Goal: Task Accomplishment & Management: Use online tool/utility

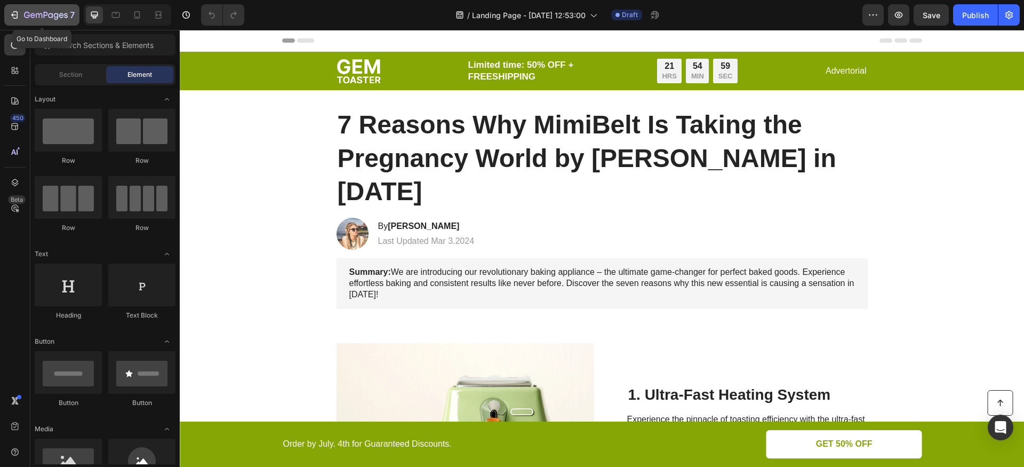
click at [15, 17] on icon "button" at bounding box center [14, 15] width 11 height 11
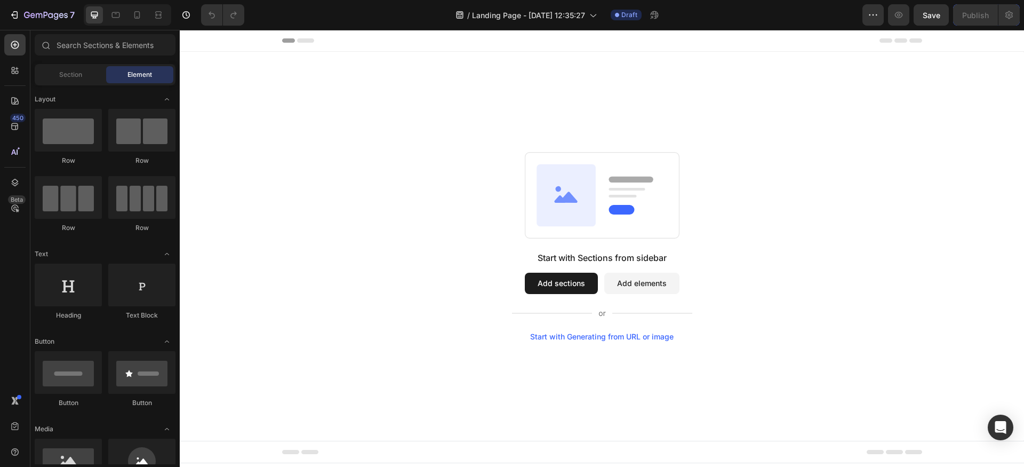
click at [647, 286] on button "Add elements" at bounding box center [641, 283] width 75 height 21
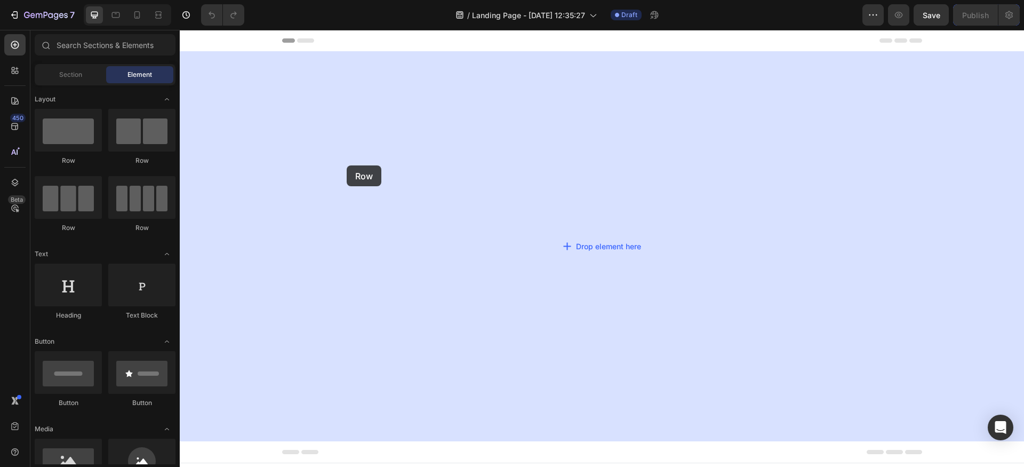
drag, startPoint x: 249, startPoint y: 163, endPoint x: 347, endPoint y: 165, distance: 97.6
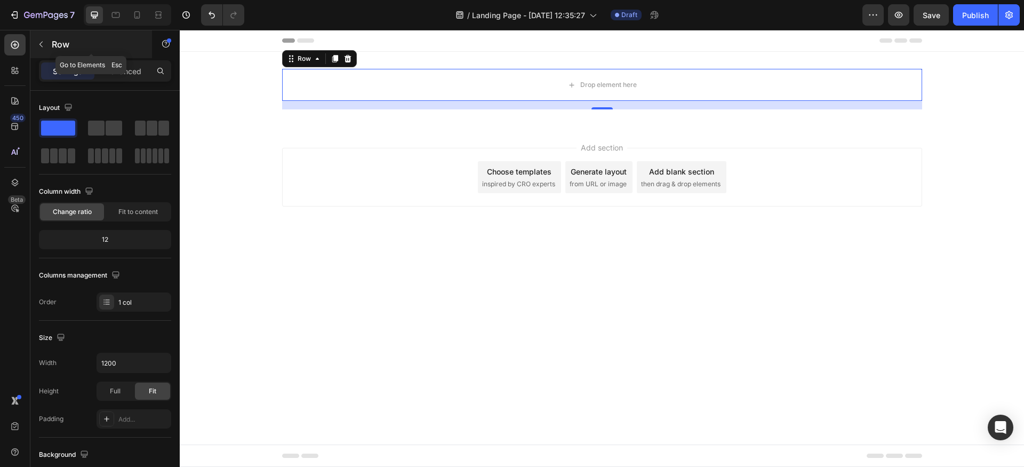
click at [43, 43] on icon "button" at bounding box center [41, 44] width 9 height 9
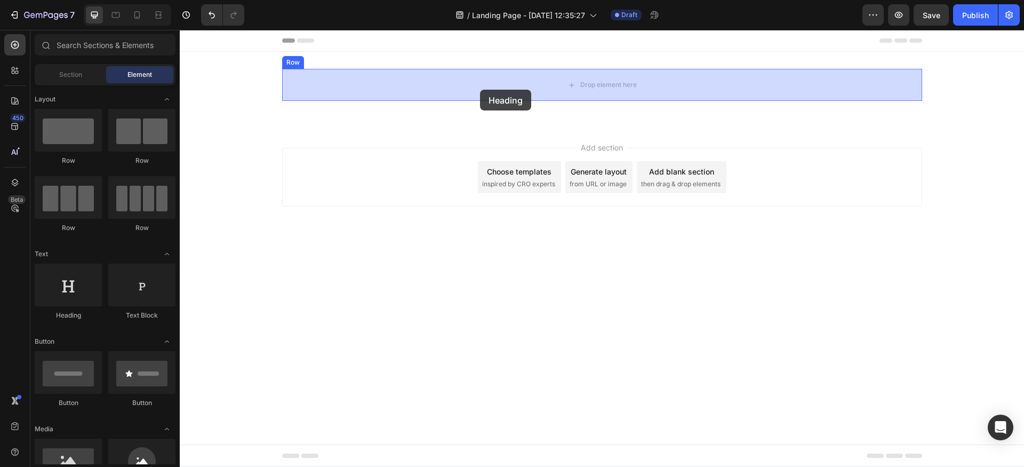
drag, startPoint x: 251, startPoint y: 327, endPoint x: 480, endPoint y: 90, distance: 330.4
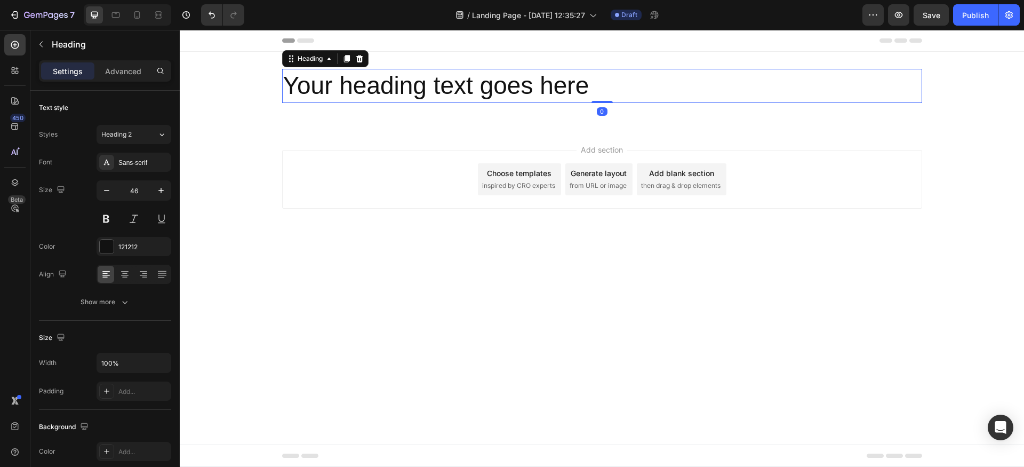
click at [480, 90] on h2 "Your heading text goes here" at bounding box center [602, 86] width 640 height 34
click at [480, 90] on p "Your heading text goes here" at bounding box center [602, 86] width 638 height 32
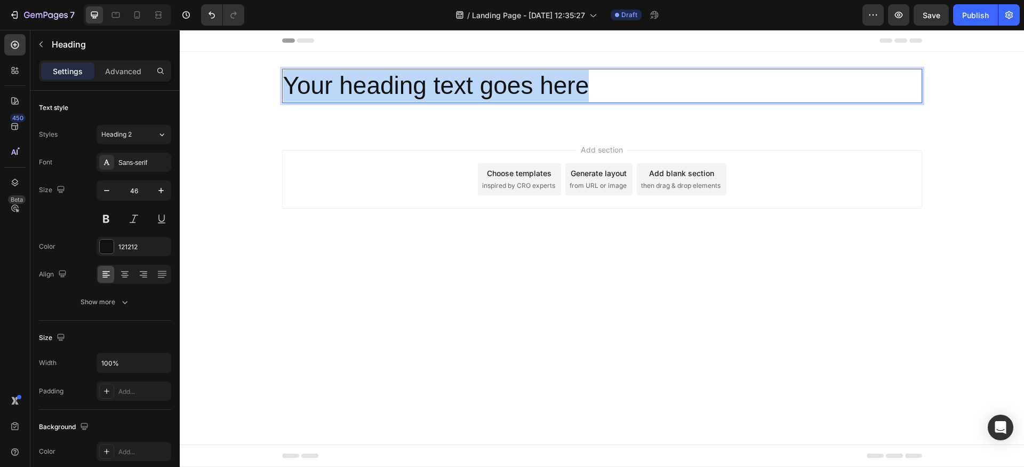
click at [480, 90] on p "Your heading text goes here" at bounding box center [602, 86] width 638 height 32
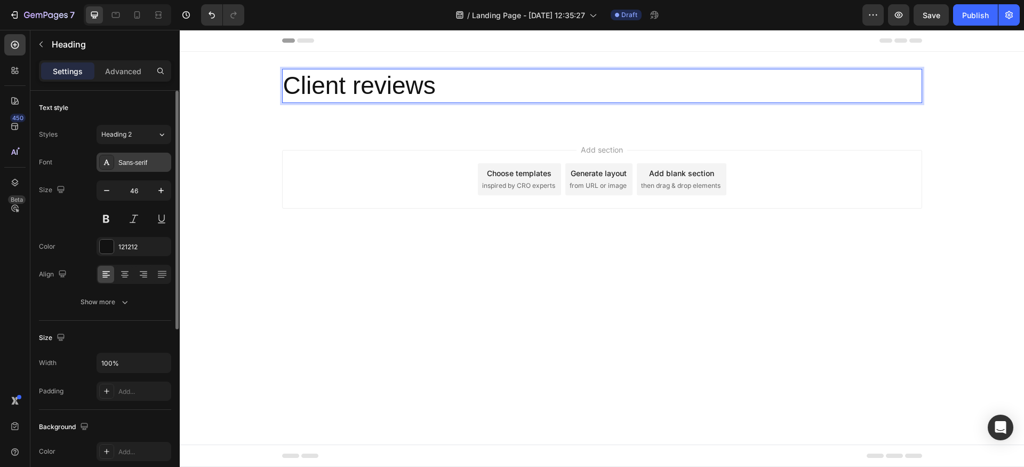
click at [143, 160] on div "Sans-serif" at bounding box center [143, 163] width 50 height 10
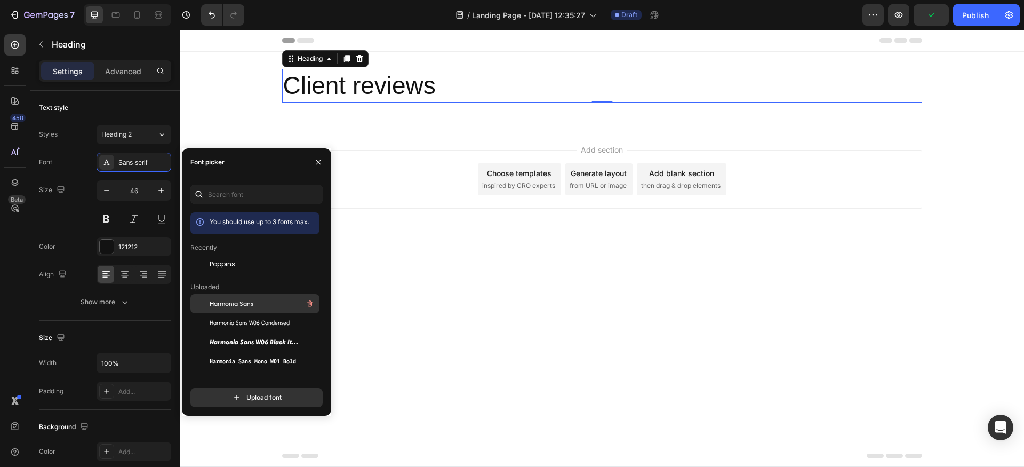
click at [262, 303] on div "Harmonia Sans" at bounding box center [264, 303] width 108 height 13
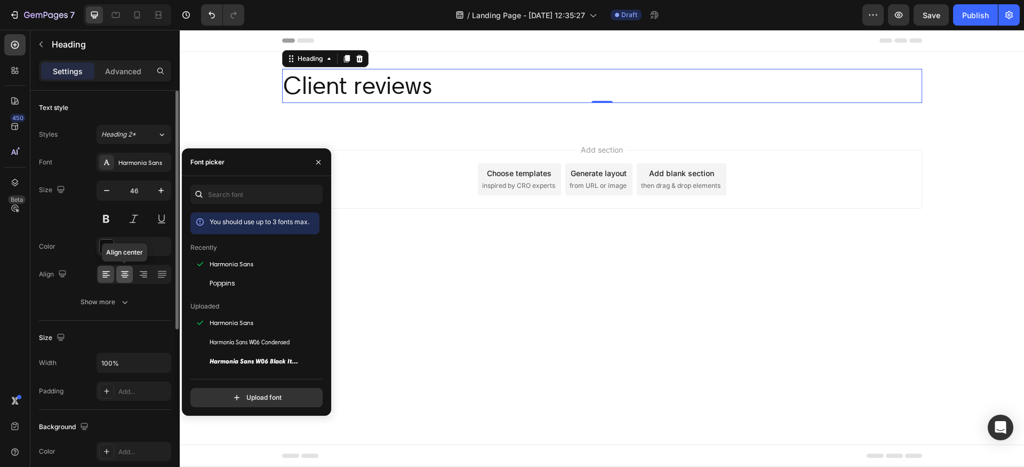
click at [124, 275] on icon at bounding box center [124, 274] width 11 height 11
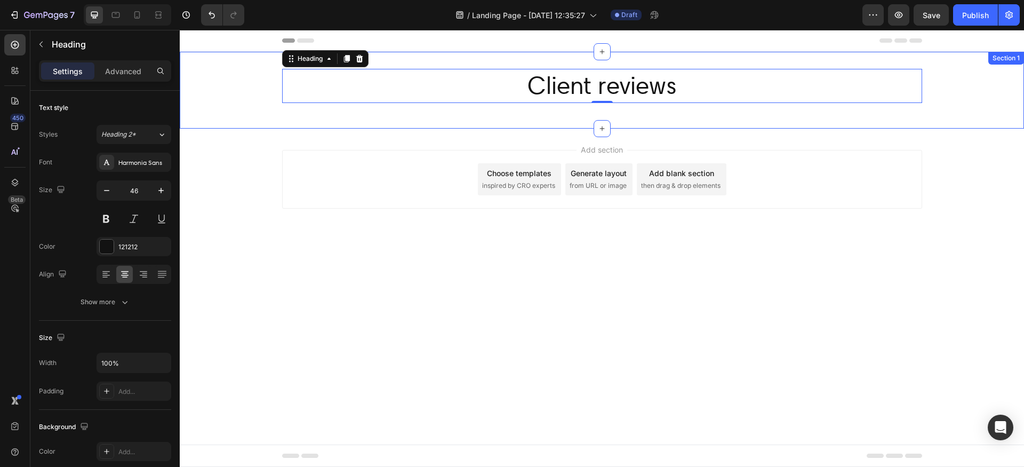
click at [209, 77] on div "Client reviews Heading 0 Row" at bounding box center [602, 90] width 844 height 43
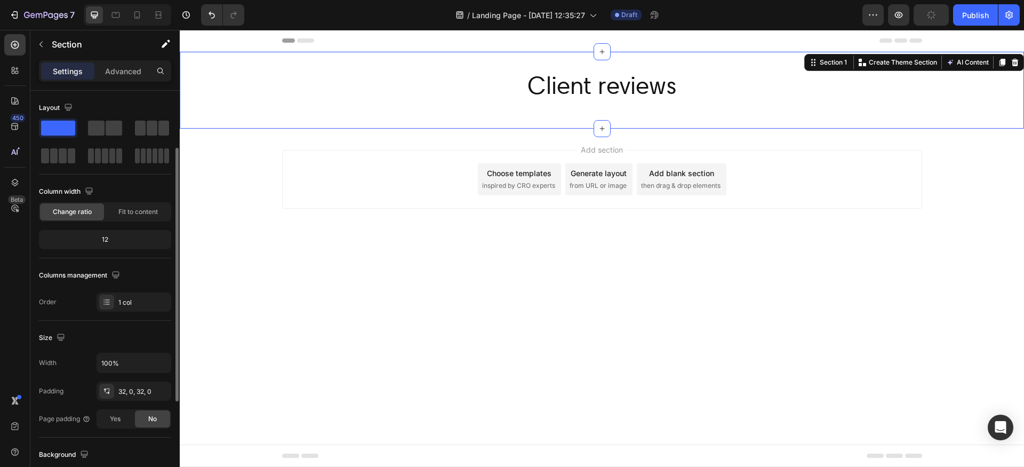
scroll to position [244, 0]
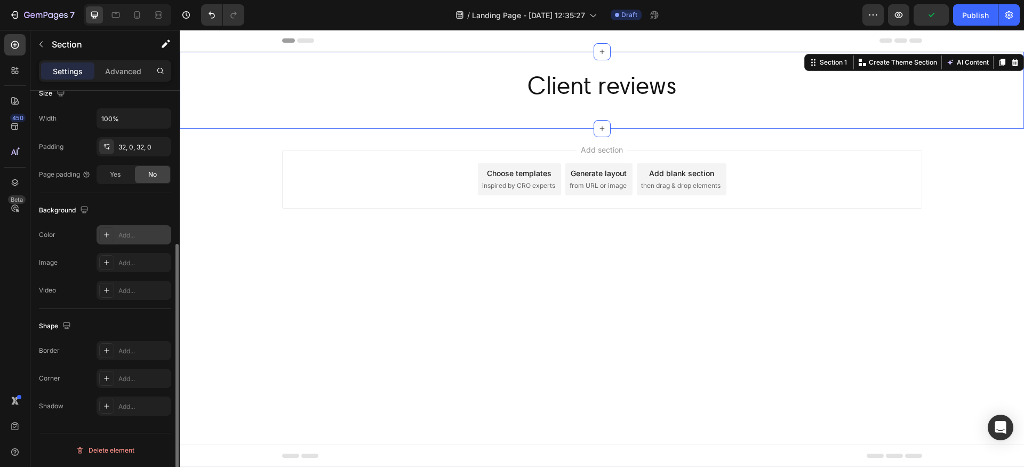
click at [109, 237] on icon at bounding box center [106, 234] width 9 height 9
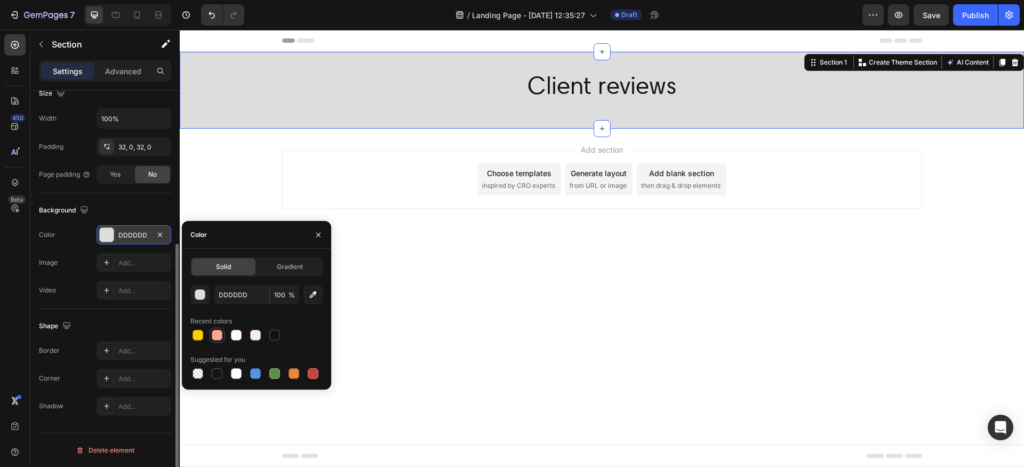
click at [217, 333] on div at bounding box center [217, 335] width 11 height 11
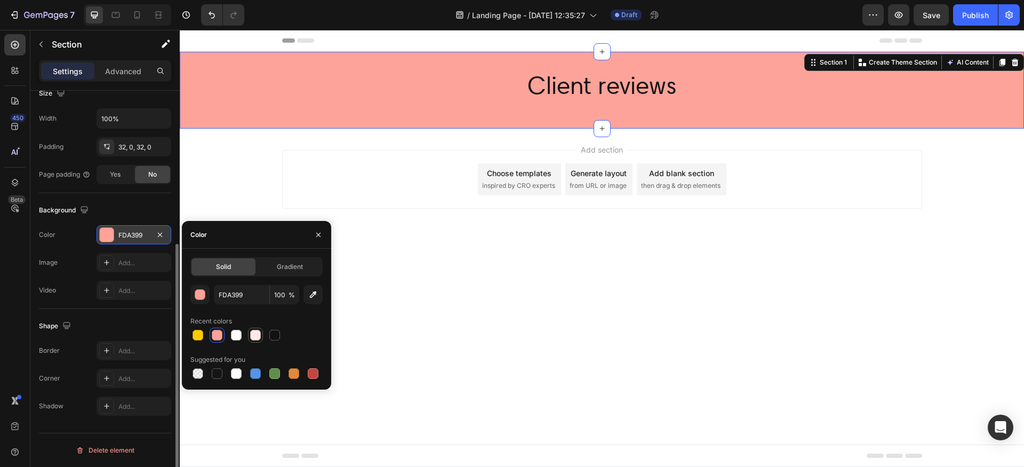
click at [253, 337] on div at bounding box center [255, 335] width 11 height 11
type input "FFEAE7"
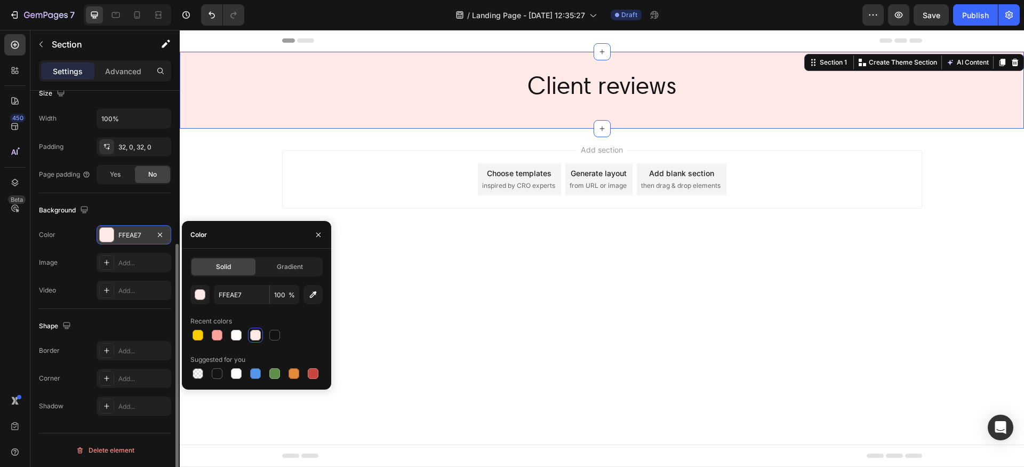
click at [251, 172] on div "Add section Choose templates inspired by CRO experts Generate layout from URL o…" at bounding box center [602, 194] width 844 height 131
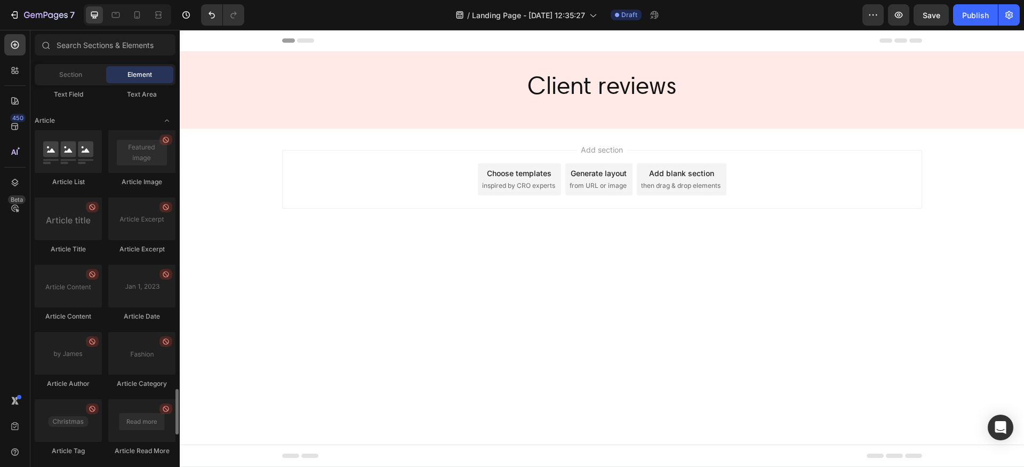
scroll to position [2783, 0]
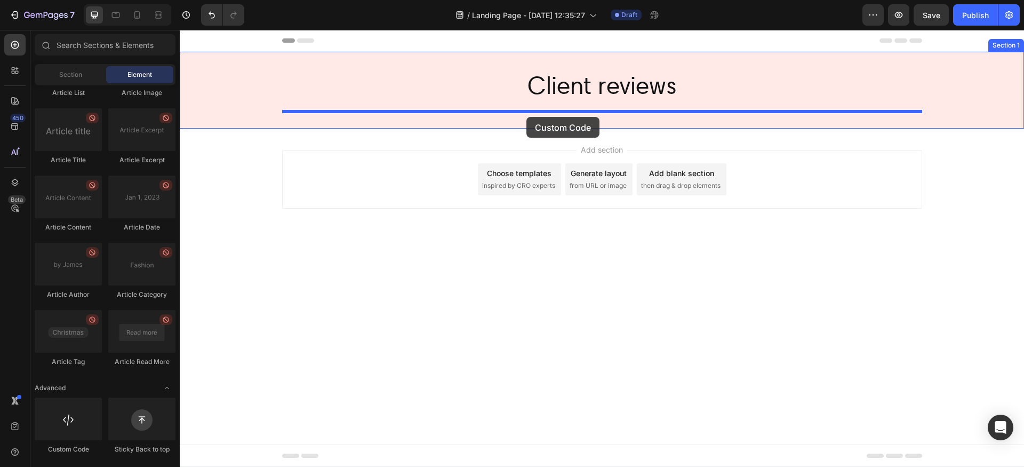
drag, startPoint x: 243, startPoint y: 461, endPoint x: 526, endPoint y: 117, distance: 446.0
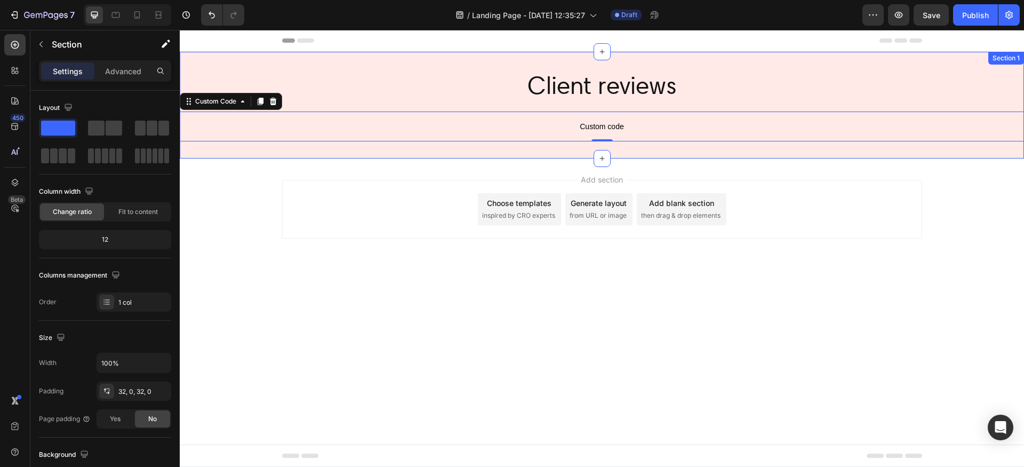
click at [247, 62] on div "Client reviews Heading Row Custom code Custom Code 0 Section 1" at bounding box center [602, 105] width 844 height 107
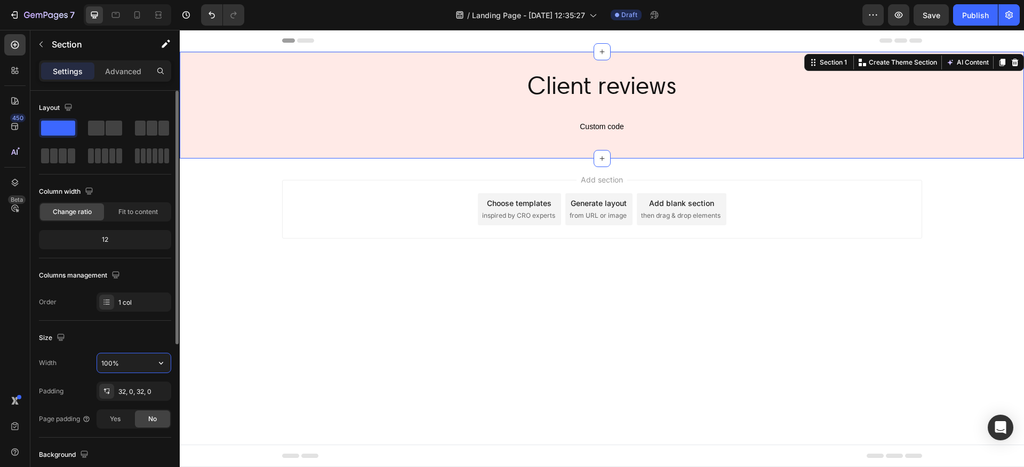
click at [127, 358] on input "100%" at bounding box center [134, 362] width 74 height 19
click at [158, 362] on icon "button" at bounding box center [161, 362] width 11 height 11
click at [137, 405] on p "Default 1200px" at bounding box center [131, 410] width 61 height 10
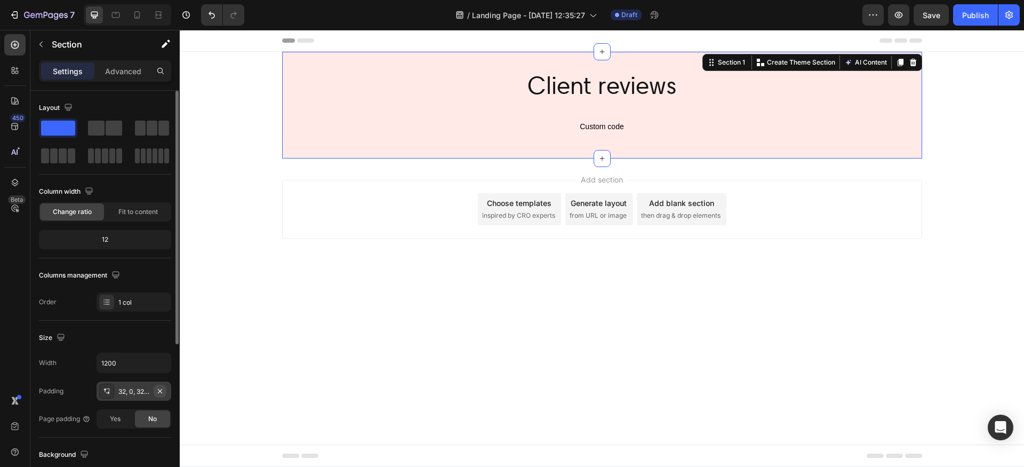
type input "100%"
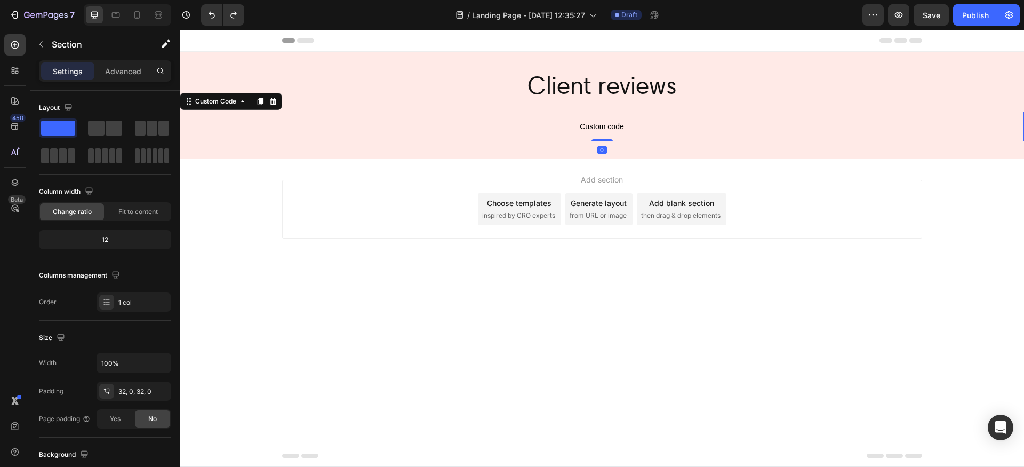
click at [362, 128] on span "Custom code" at bounding box center [602, 126] width 844 height 13
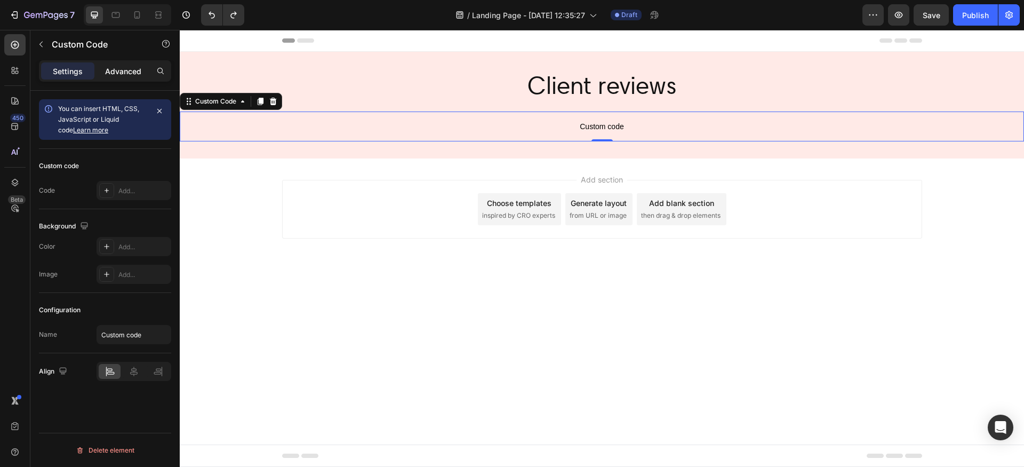
click at [132, 74] on p "Advanced" at bounding box center [123, 71] width 36 height 11
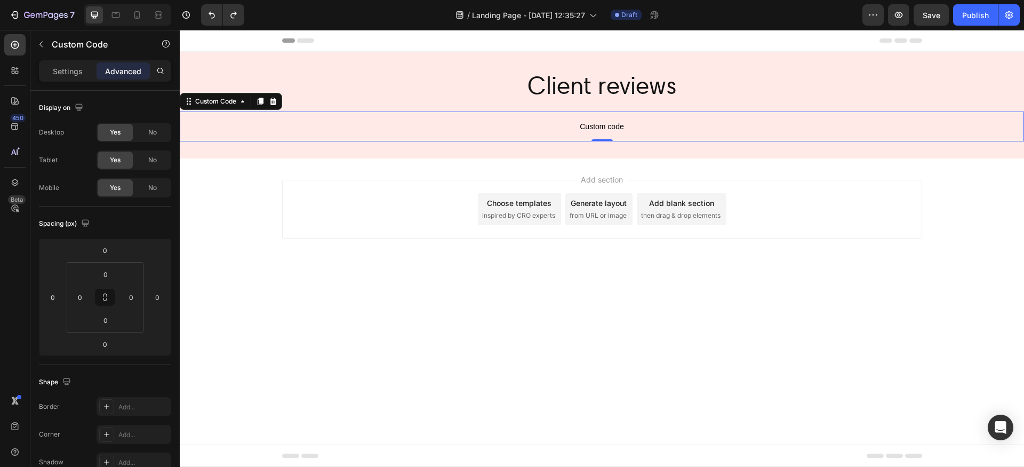
click at [263, 159] on div "Add section Choose templates inspired by CRO experts Generate layout from URL o…" at bounding box center [602, 223] width 844 height 131
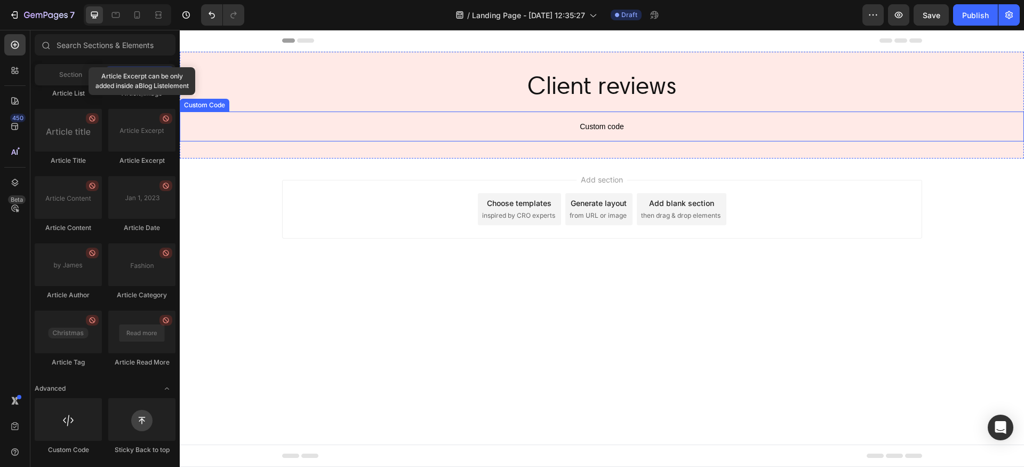
click at [217, 119] on p "Custom code" at bounding box center [602, 126] width 844 height 30
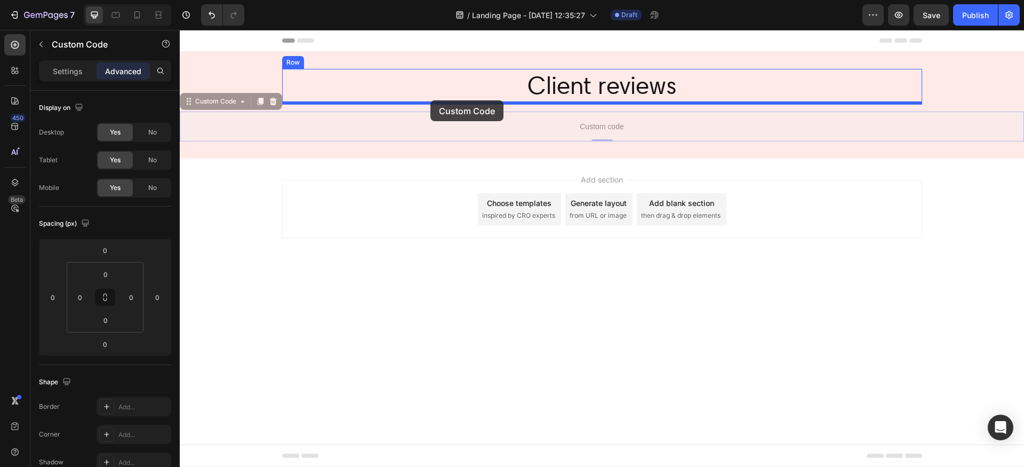
drag, startPoint x: 215, startPoint y: 101, endPoint x: 430, endPoint y: 100, distance: 214.4
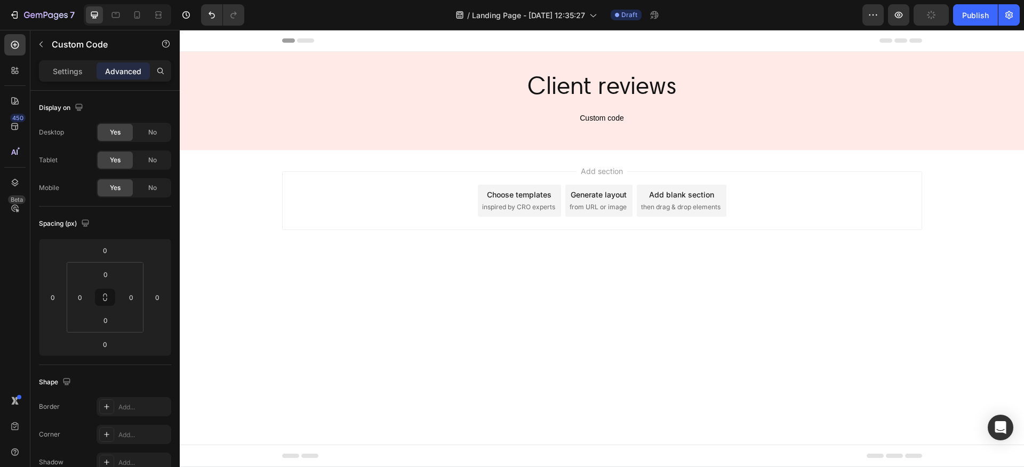
click at [281, 233] on div "Add section Choose templates inspired by CRO experts Generate layout from URL o…" at bounding box center [602, 215] width 844 height 131
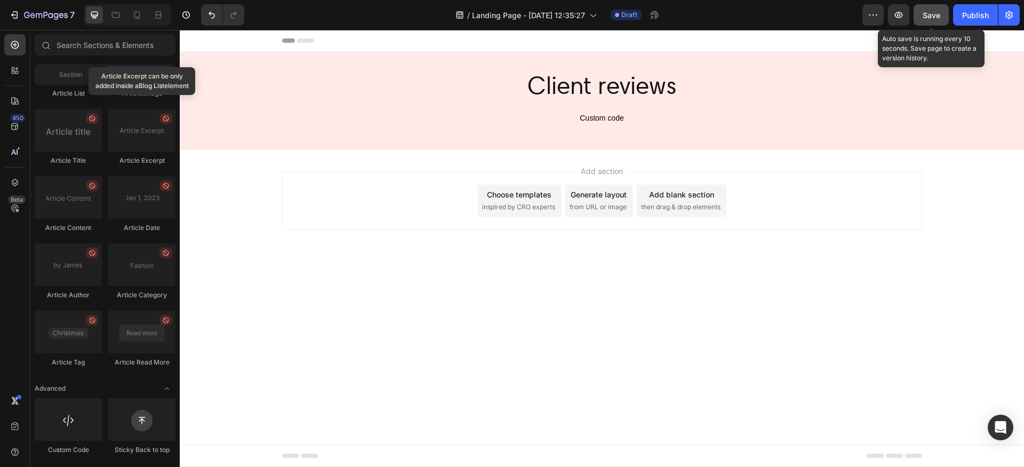
click at [929, 18] on span "Save" at bounding box center [932, 15] width 18 height 9
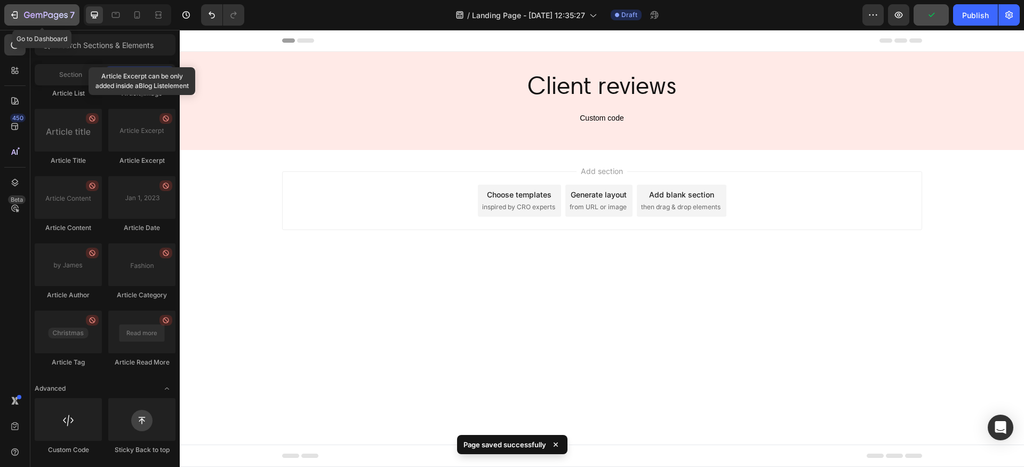
click at [33, 13] on icon "button" at bounding box center [46, 15] width 44 height 9
